Goal: Information Seeking & Learning: Learn about a topic

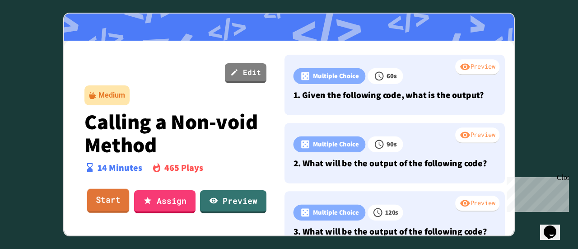
click at [106, 200] on link "Start" at bounding box center [108, 201] width 42 height 24
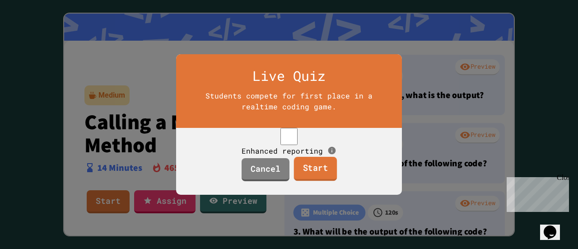
click at [312, 179] on link "Start" at bounding box center [315, 169] width 43 height 24
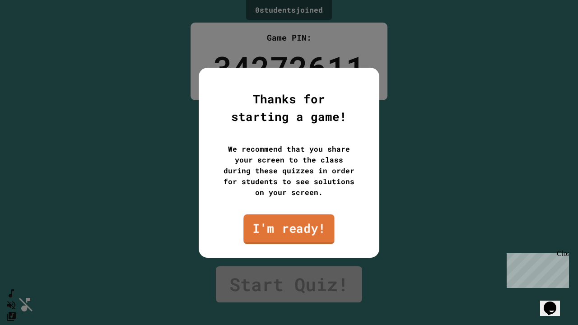
click at [311, 240] on link "I'm ready!" at bounding box center [288, 229] width 91 height 30
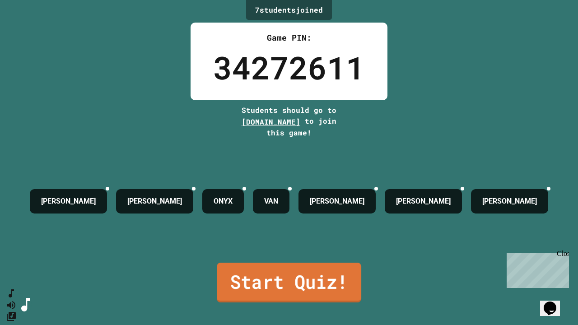
click at [280, 248] on link "Start Quiz!" at bounding box center [289, 283] width 145 height 40
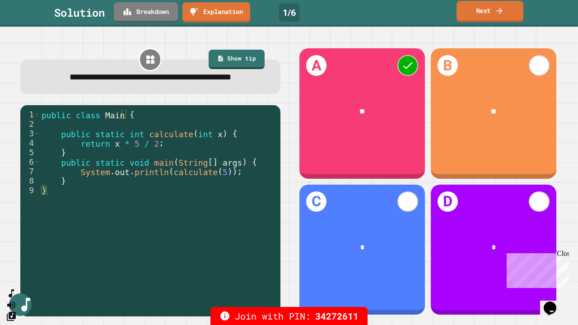
click at [497, 14] on icon at bounding box center [499, 10] width 9 height 9
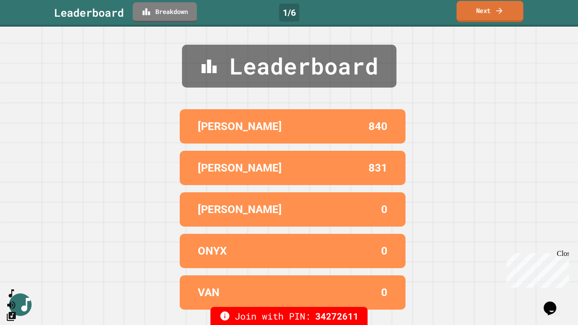
click at [497, 14] on icon at bounding box center [499, 10] width 9 height 9
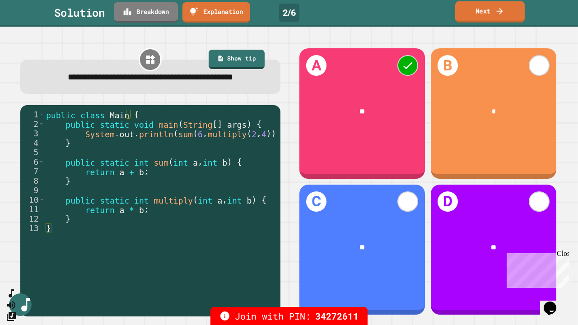
click at [506, 5] on link "Next" at bounding box center [490, 11] width 70 height 21
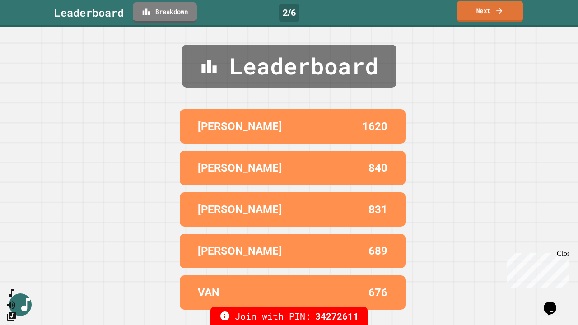
click at [489, 10] on link "Next" at bounding box center [490, 11] width 66 height 21
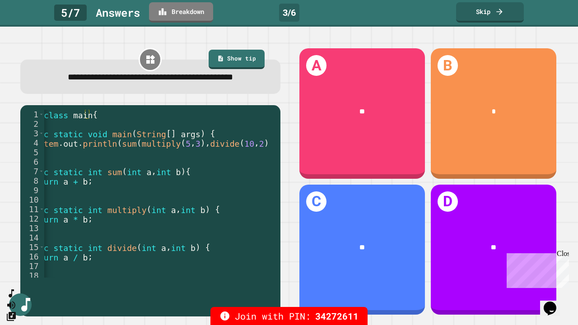
scroll to position [0, 38]
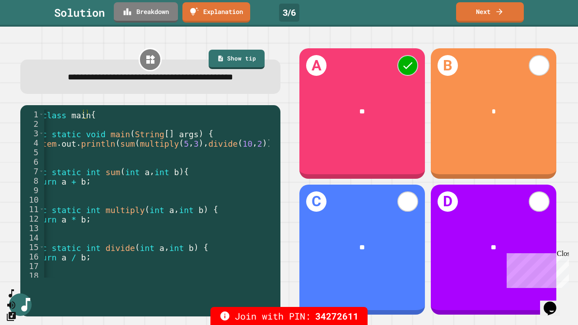
click at [496, 14] on icon at bounding box center [499, 11] width 9 height 9
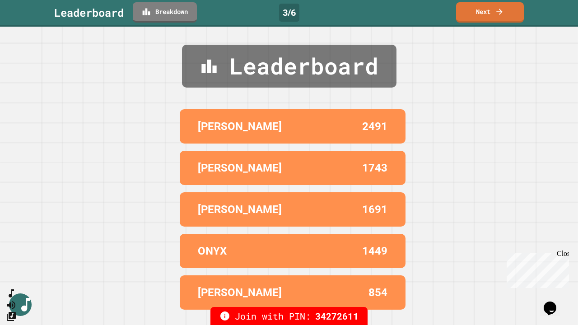
click at [509, 14] on link "Next" at bounding box center [490, 12] width 68 height 20
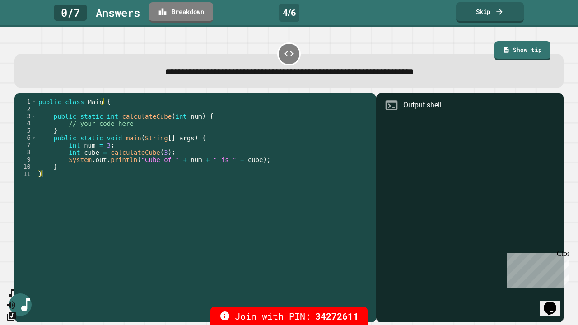
click at [517, 50] on link "Show tip" at bounding box center [522, 51] width 56 height 20
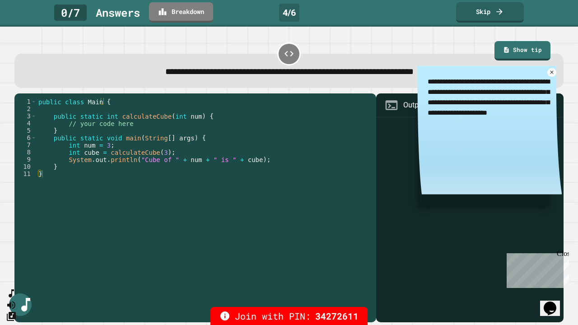
click at [549, 74] on icon at bounding box center [552, 73] width 6 height 6
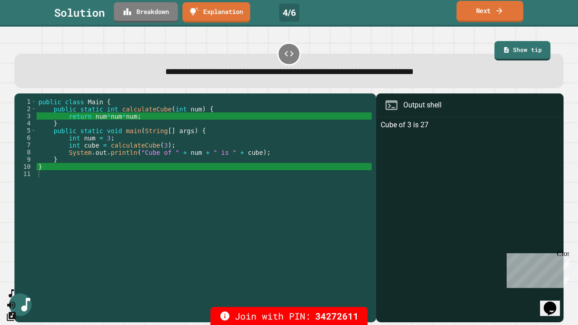
click at [497, 5] on link "Next" at bounding box center [490, 11] width 67 height 21
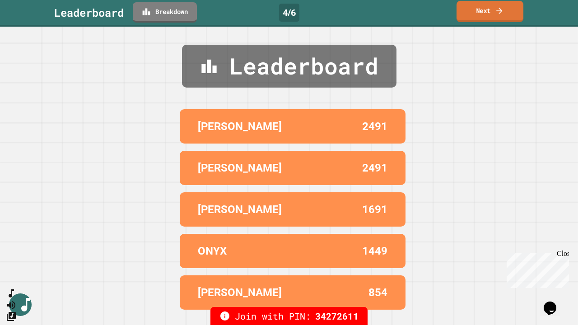
click at [501, 9] on icon at bounding box center [499, 10] width 9 height 9
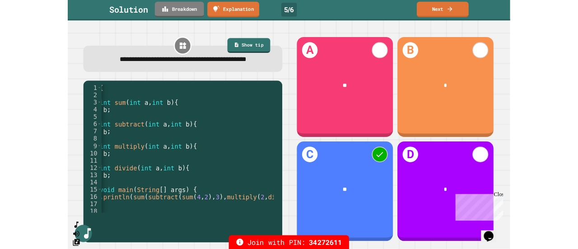
scroll to position [0, 92]
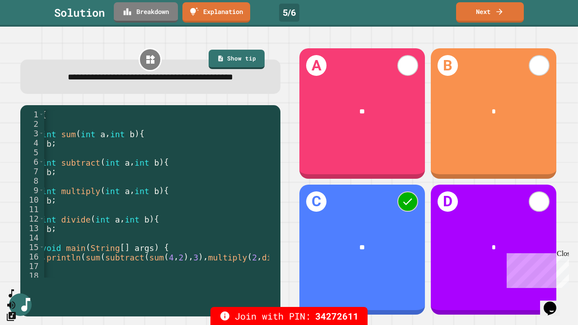
click at [506, 13] on link "Next" at bounding box center [490, 12] width 68 height 20
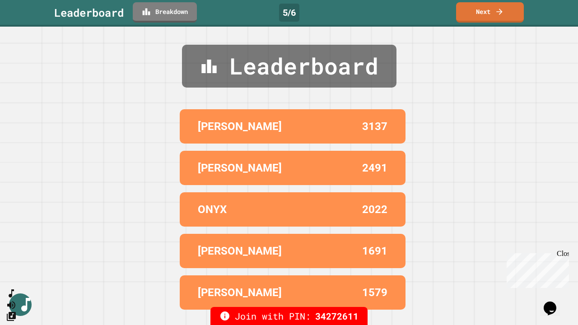
click at [506, 13] on link "Next" at bounding box center [490, 12] width 68 height 20
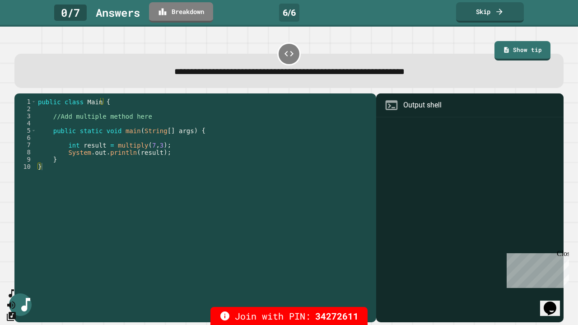
click at [518, 56] on link "Show tip" at bounding box center [522, 51] width 56 height 20
type textarea "*"
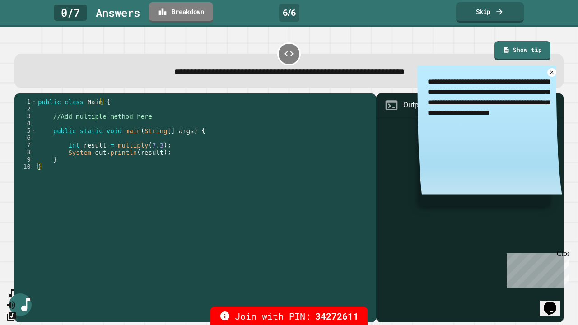
click at [549, 73] on icon at bounding box center [552, 73] width 6 height 6
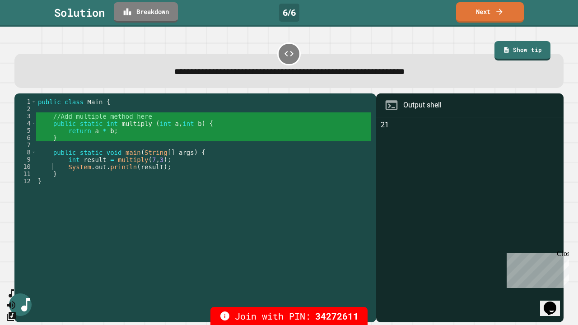
click at [494, 13] on link "Next" at bounding box center [490, 12] width 68 height 20
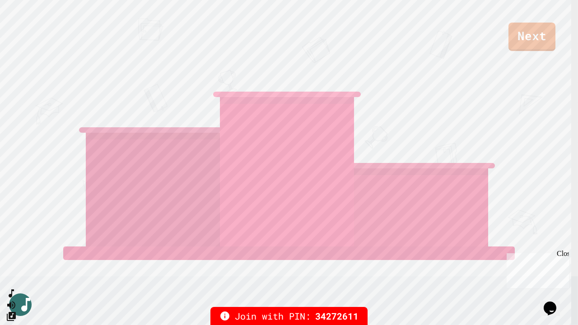
click at [533, 37] on link "Next" at bounding box center [531, 37] width 47 height 28
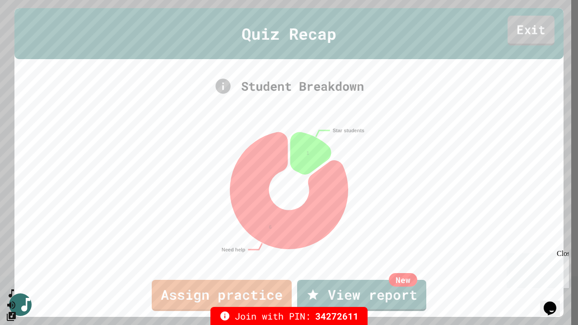
click at [536, 25] on link "Exit" at bounding box center [531, 31] width 47 height 30
